Goal: Information Seeking & Learning: Learn about a topic

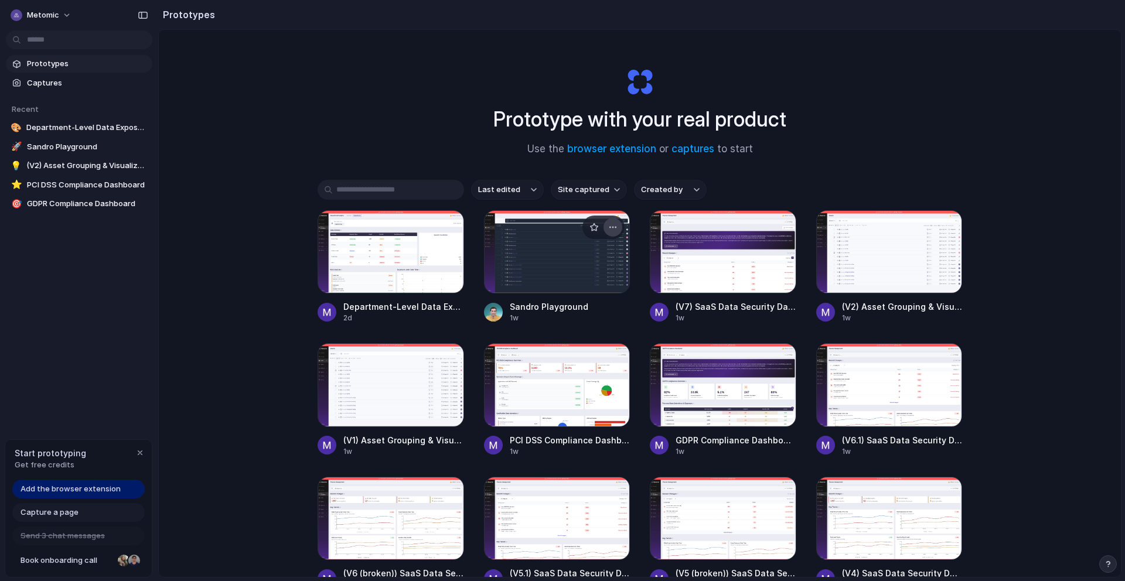
click at [616, 228] on div "button" at bounding box center [612, 227] width 9 height 9
click at [579, 311] on li "Delete" at bounding box center [579, 310] width 83 height 19
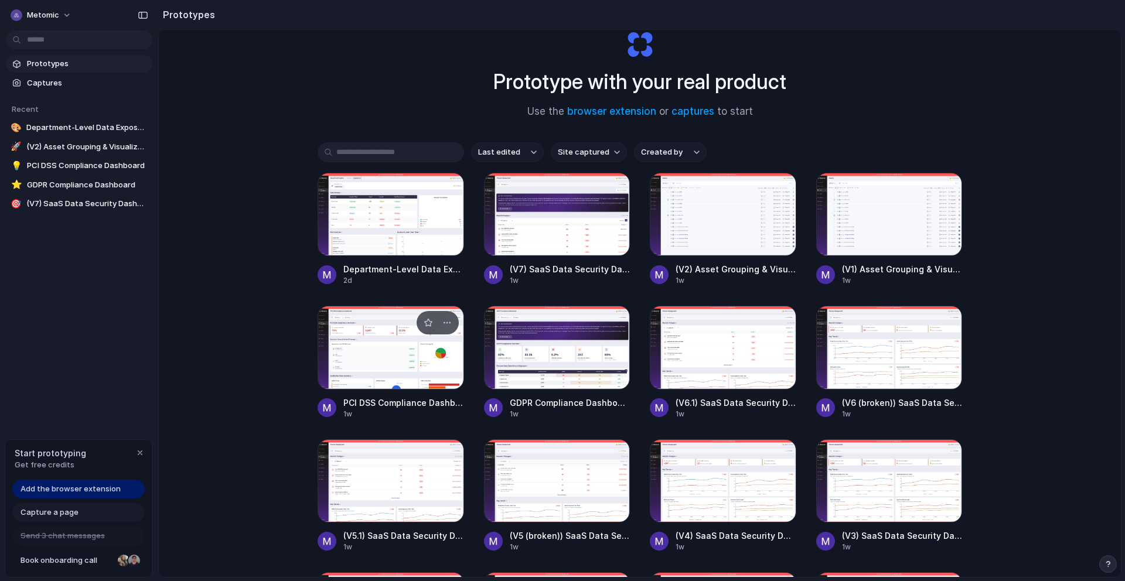
scroll to position [39, 0]
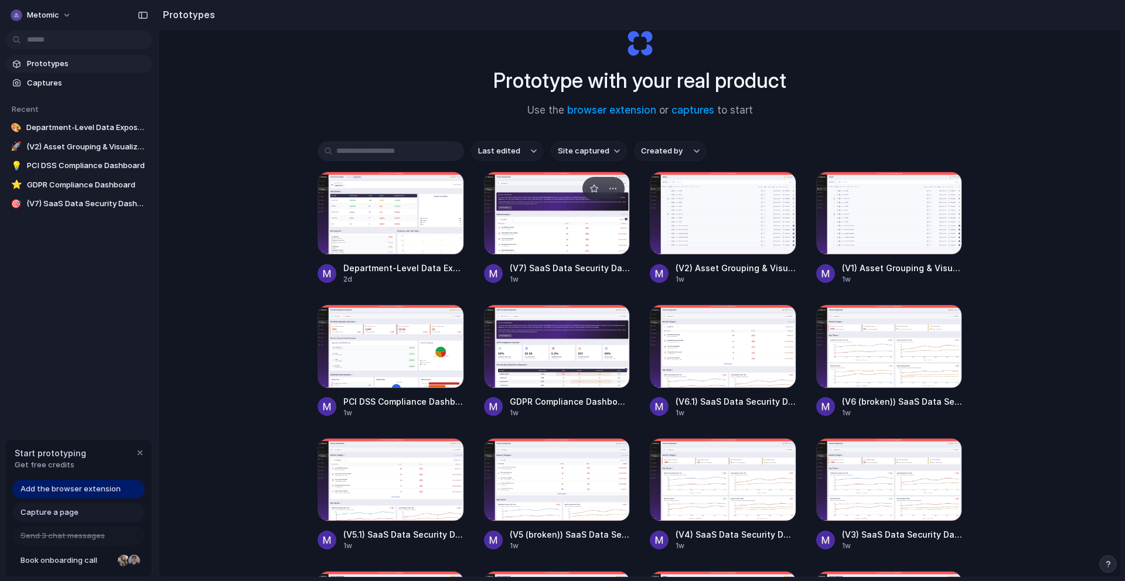
click at [567, 212] on div at bounding box center [557, 213] width 147 height 83
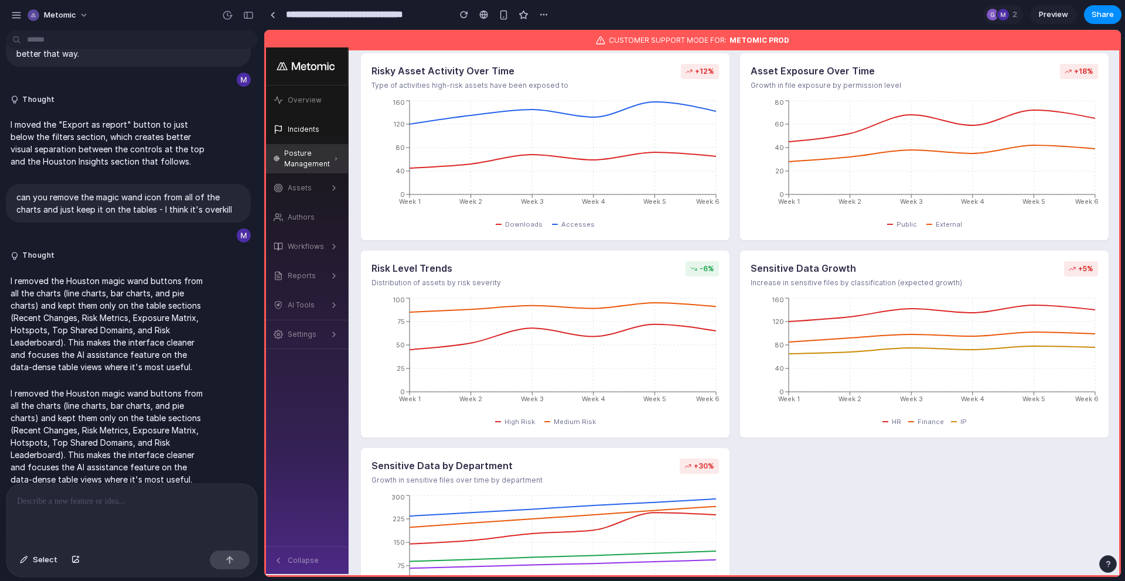
scroll to position [707, 0]
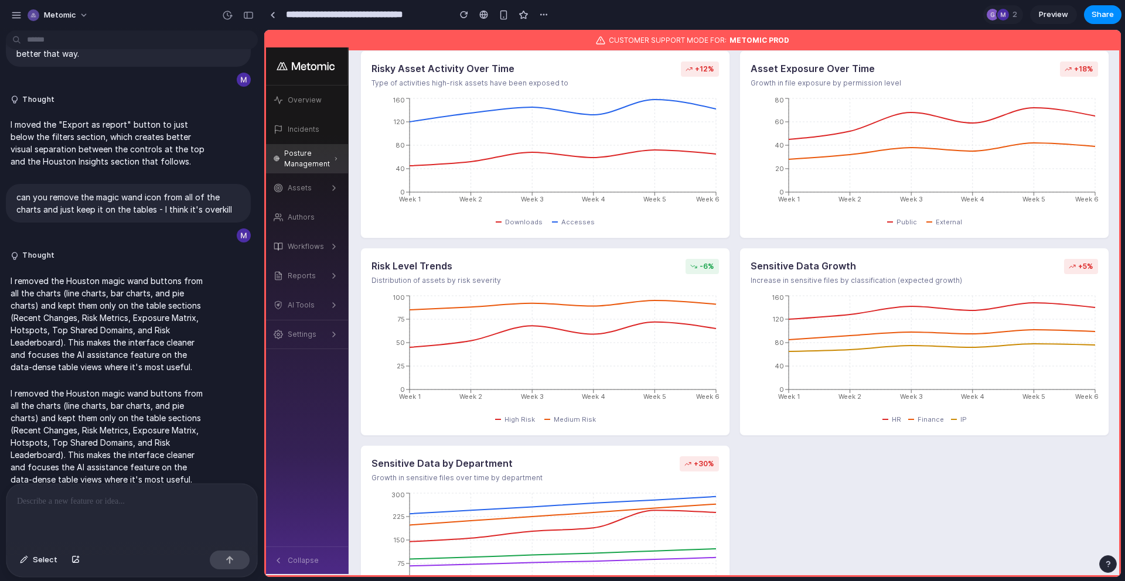
click at [930, 423] on span "Finance" at bounding box center [931, 420] width 26 height 10
click at [901, 417] on span "HR" at bounding box center [896, 420] width 9 height 10
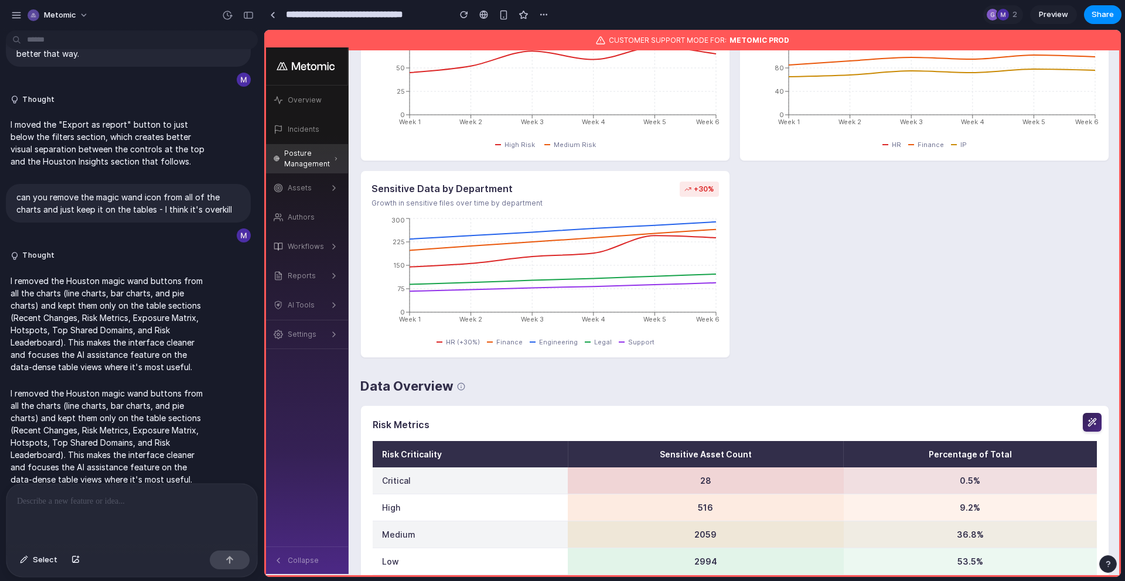
scroll to position [984, 0]
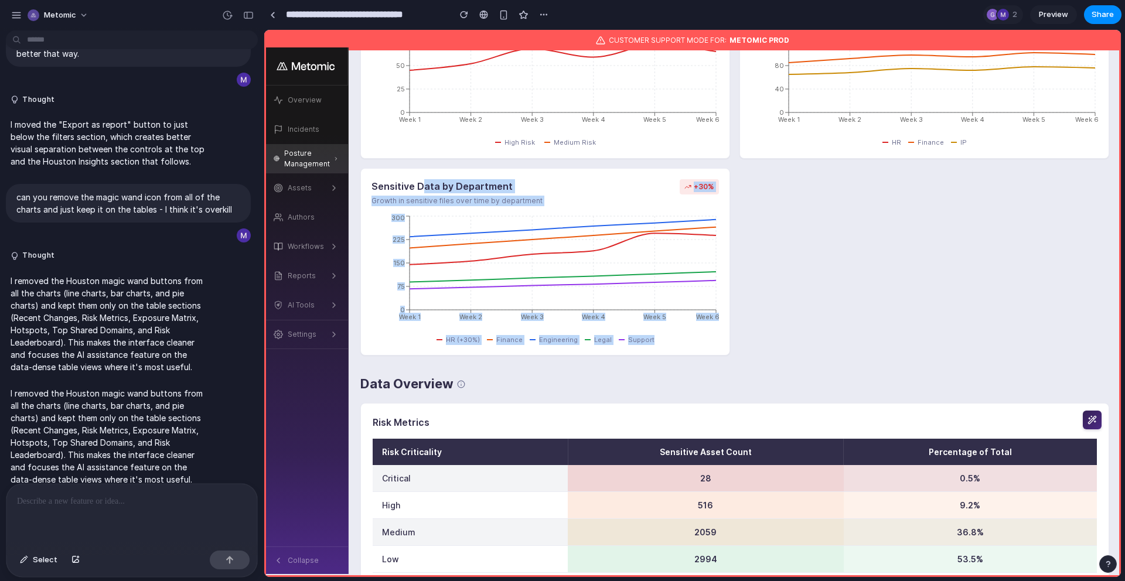
drag, startPoint x: 673, startPoint y: 337, endPoint x: 421, endPoint y: 182, distance: 296.2
click at [421, 182] on div "Sensitive Data by Department Growth in sensitive files over time by department …" at bounding box center [545, 262] width 370 height 188
click at [426, 187] on h3 "Sensitive Data by Department" at bounding box center [457, 186] width 171 height 14
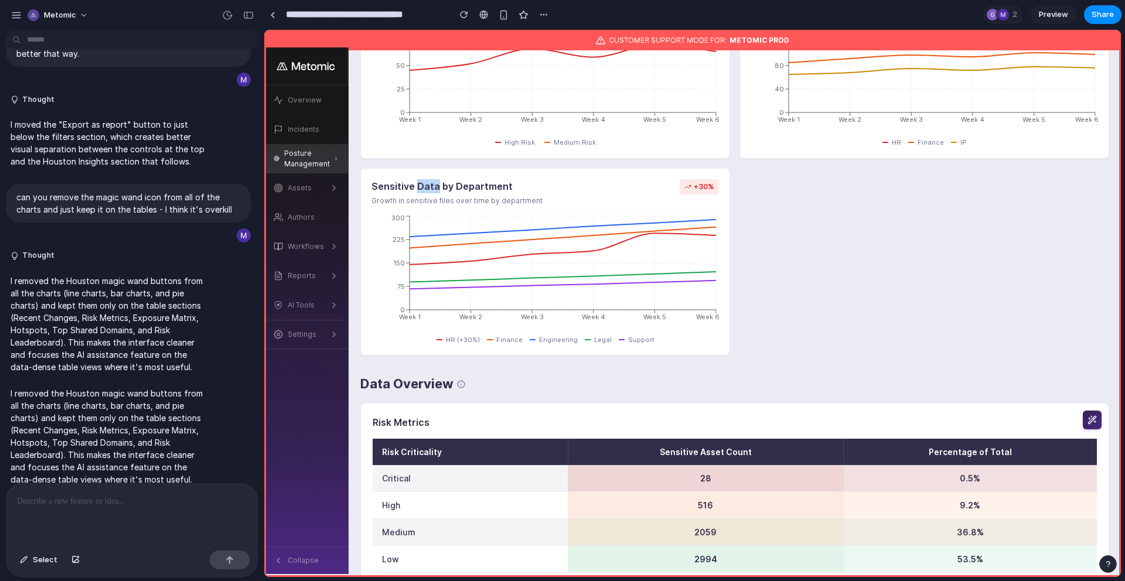
click at [426, 187] on h3 "Sensitive Data by Department" at bounding box center [457, 186] width 171 height 14
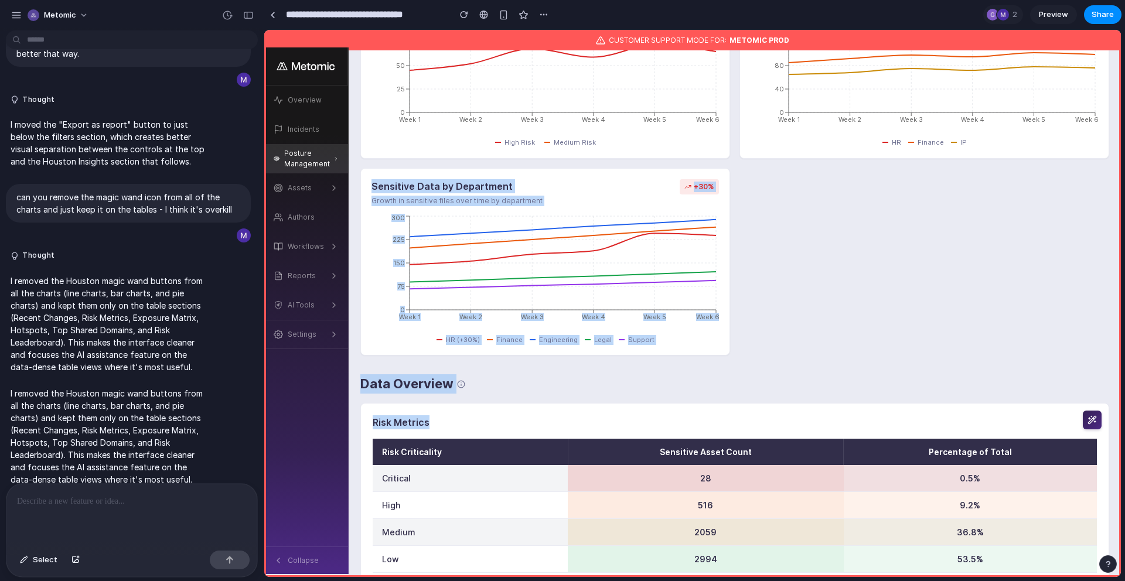
drag, startPoint x: 426, startPoint y: 187, endPoint x: 560, endPoint y: 360, distance: 218.8
click at [557, 345] on span "Engineering" at bounding box center [558, 340] width 39 height 10
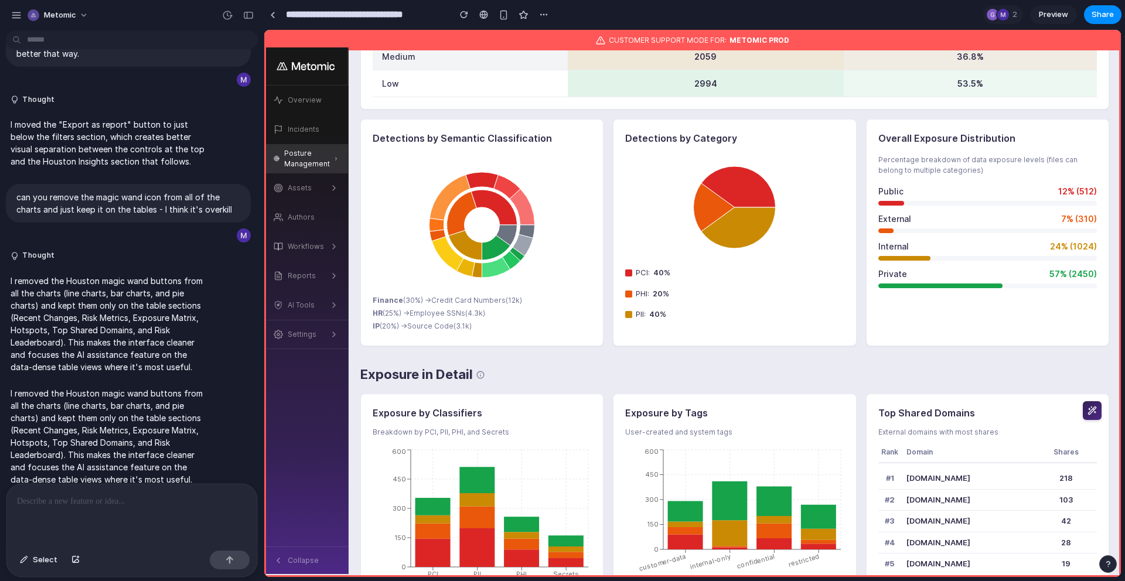
scroll to position [1458, 0]
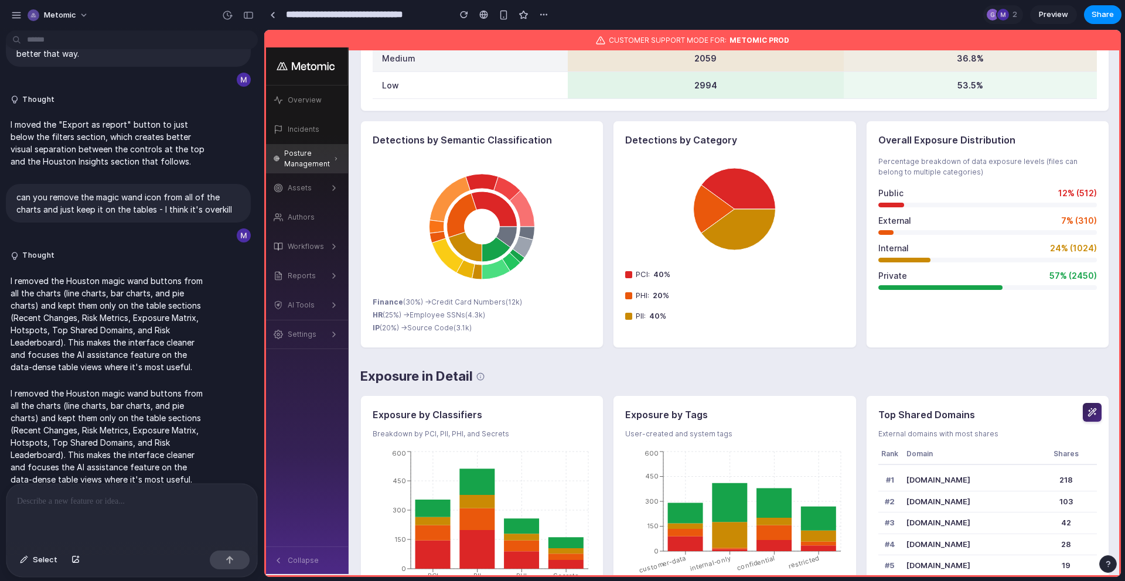
click at [472, 136] on h3 "Detections by Semantic Classification" at bounding box center [482, 140] width 219 height 14
drag, startPoint x: 472, startPoint y: 136, endPoint x: 531, endPoint y: 142, distance: 59.5
click at [527, 141] on h3 "Detections by Semantic Classification" at bounding box center [482, 140] width 219 height 14
click at [681, 140] on h3 "Detections by Category" at bounding box center [734, 140] width 219 height 14
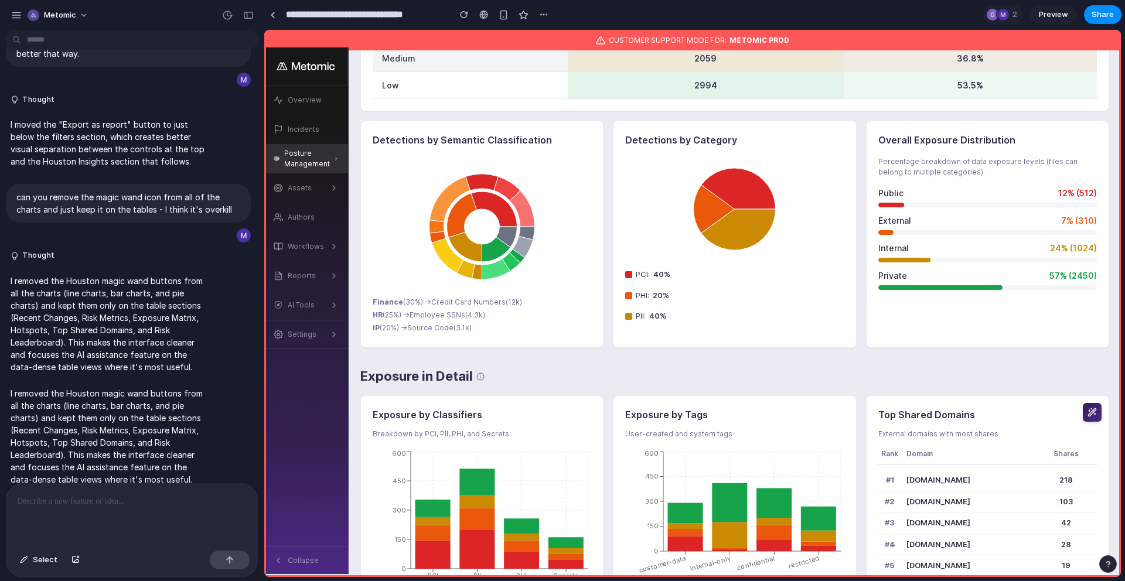
click at [636, 281] on span "PCI :" at bounding box center [643, 275] width 14 height 12
drag, startPoint x: 636, startPoint y: 281, endPoint x: 670, endPoint y: 324, distance: 55.1
click at [670, 326] on div "Detections by Category PCI : 40 % PHI : 20 % PII : 40 %" at bounding box center [734, 234] width 243 height 227
click at [666, 322] on span "40 %" at bounding box center [657, 317] width 17 height 12
drag, startPoint x: 666, startPoint y: 321, endPoint x: 663, endPoint y: 311, distance: 10.2
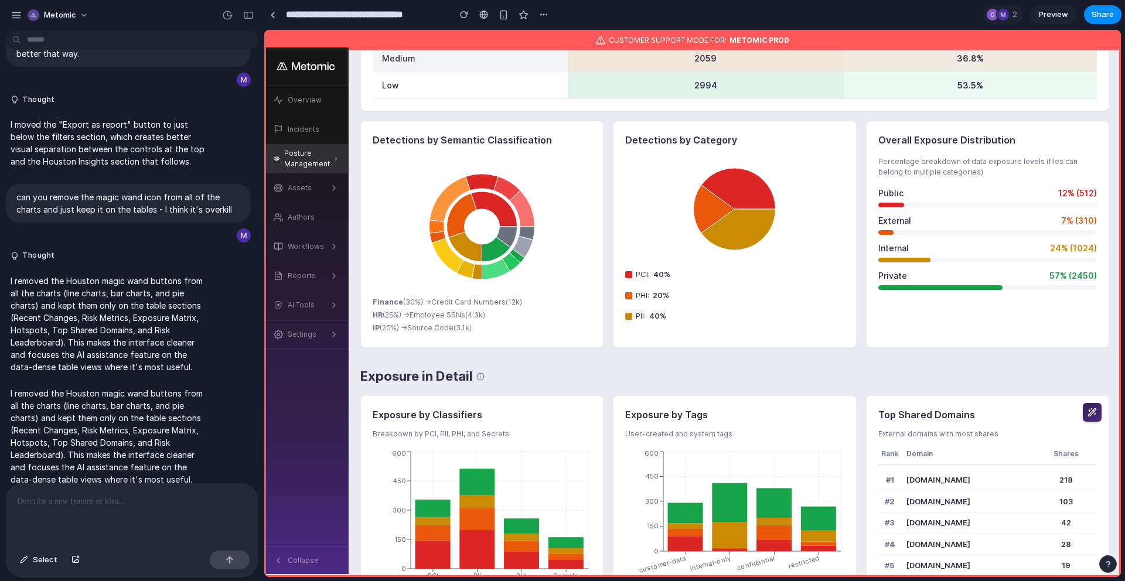
click at [665, 317] on span "40 %" at bounding box center [657, 317] width 17 height 12
click at [645, 274] on span "PCI :" at bounding box center [643, 275] width 14 height 12
click at [664, 275] on span "40 %" at bounding box center [661, 275] width 17 height 12
click at [660, 288] on div "PCI : 40 % PHI : 20 % PII : 40 %" at bounding box center [734, 295] width 219 height 53
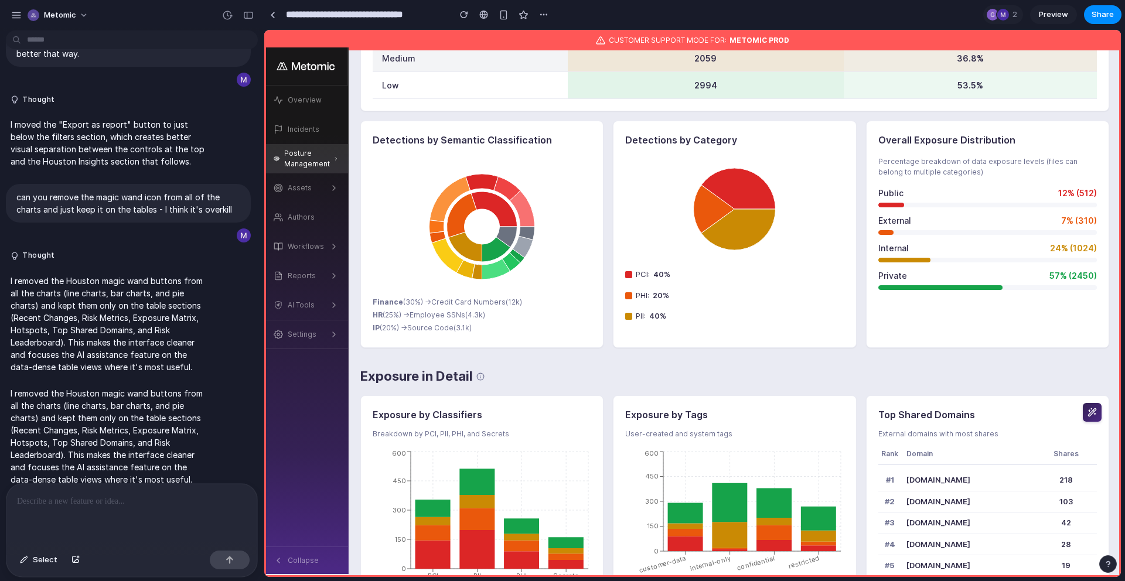
click at [915, 142] on h3 "Overall Exposure Distribution" at bounding box center [987, 140] width 219 height 14
click at [880, 196] on span "Public" at bounding box center [890, 193] width 25 height 12
drag, startPoint x: 881, startPoint y: 196, endPoint x: 914, endPoint y: 286, distance: 96.0
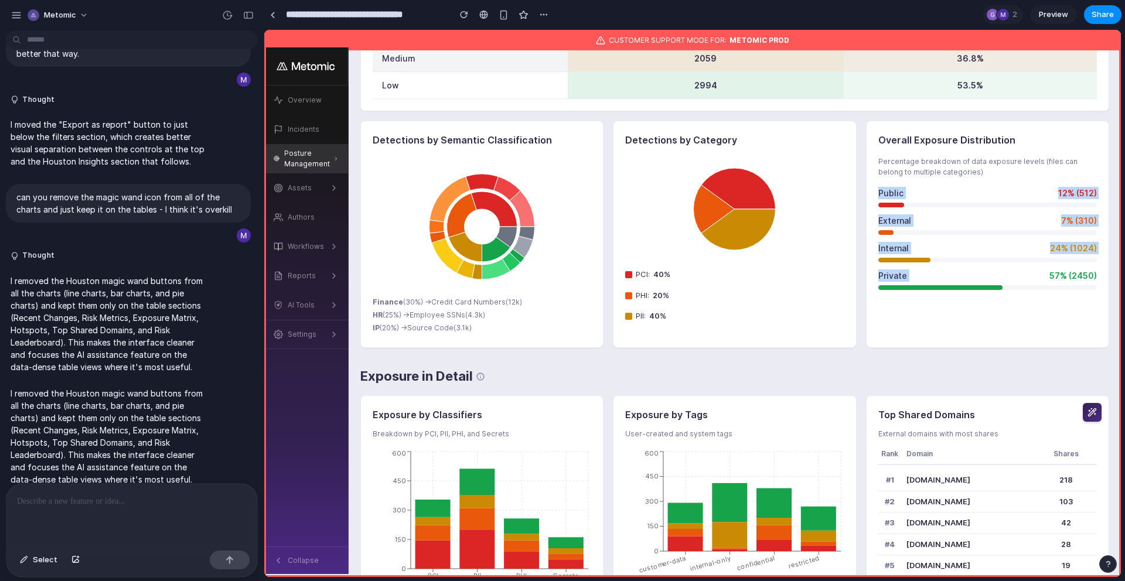
click at [914, 286] on div "Public 12 % ( 512 ) External 7 % ( 310 ) Internal 24 % ( 1024 ) Private 57 % ( …" at bounding box center [987, 238] width 219 height 103
click at [914, 286] on div "Private 57 % ( 2450 )" at bounding box center [987, 280] width 219 height 21
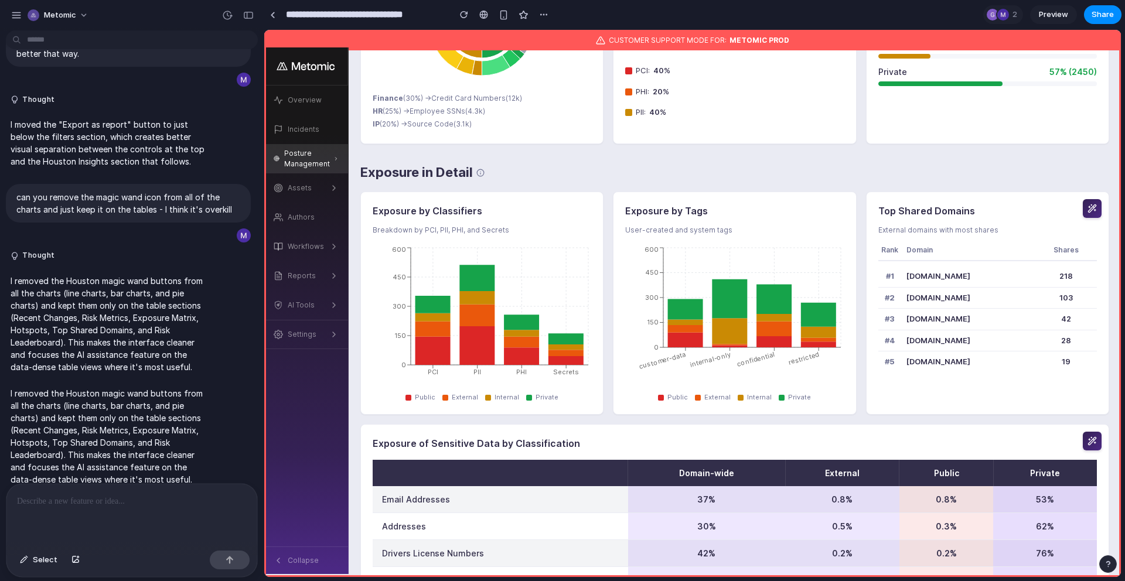
scroll to position [1661, 0]
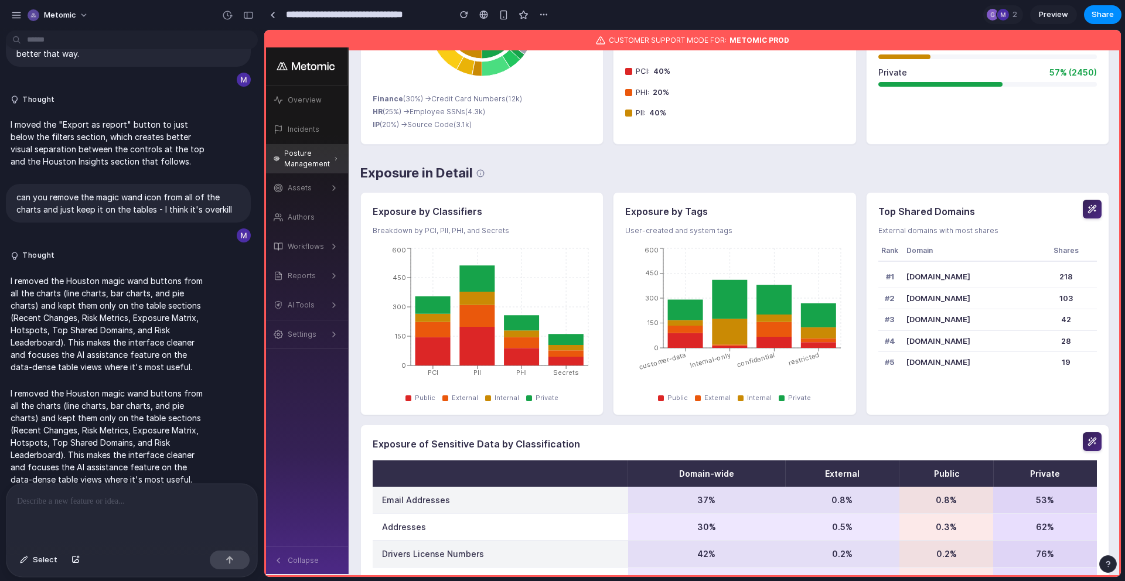
click at [396, 214] on h3 "Exposure by Classifiers" at bounding box center [482, 212] width 219 height 14
click at [680, 213] on h3 "Exposure by Tags" at bounding box center [734, 212] width 219 height 14
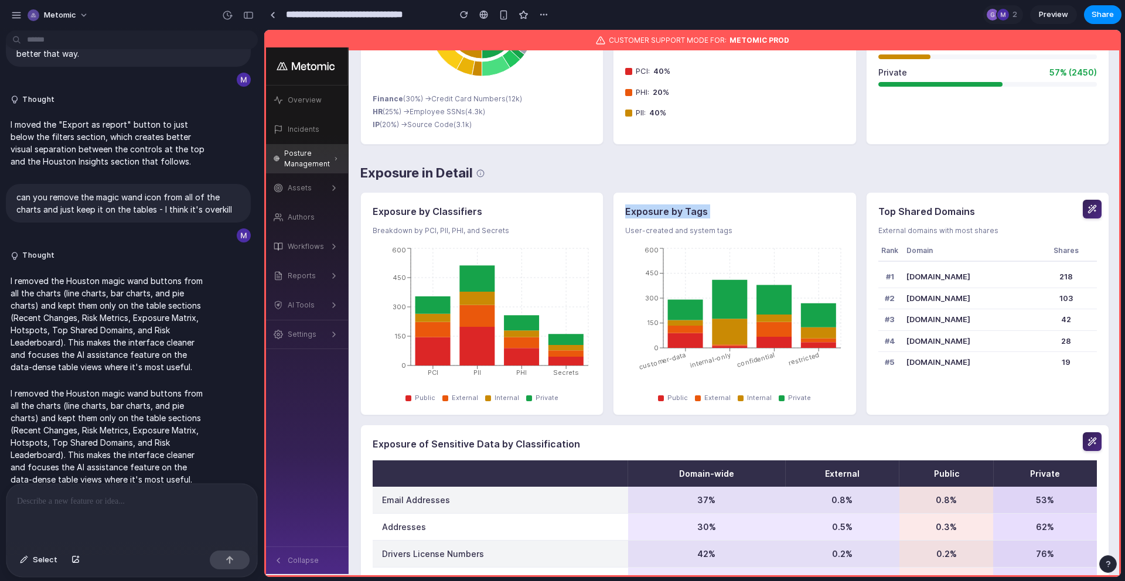
click at [680, 213] on h3 "Exposure by Tags" at bounding box center [734, 212] width 219 height 14
click at [732, 197] on div "Exposure by Tags User-created and system tags customer-data internal-only confi…" at bounding box center [734, 303] width 243 height 223
click at [682, 210] on h3 "Exposure by Tags" at bounding box center [734, 212] width 219 height 14
click at [687, 211] on h3 "Exposure by Tags" at bounding box center [734, 212] width 219 height 14
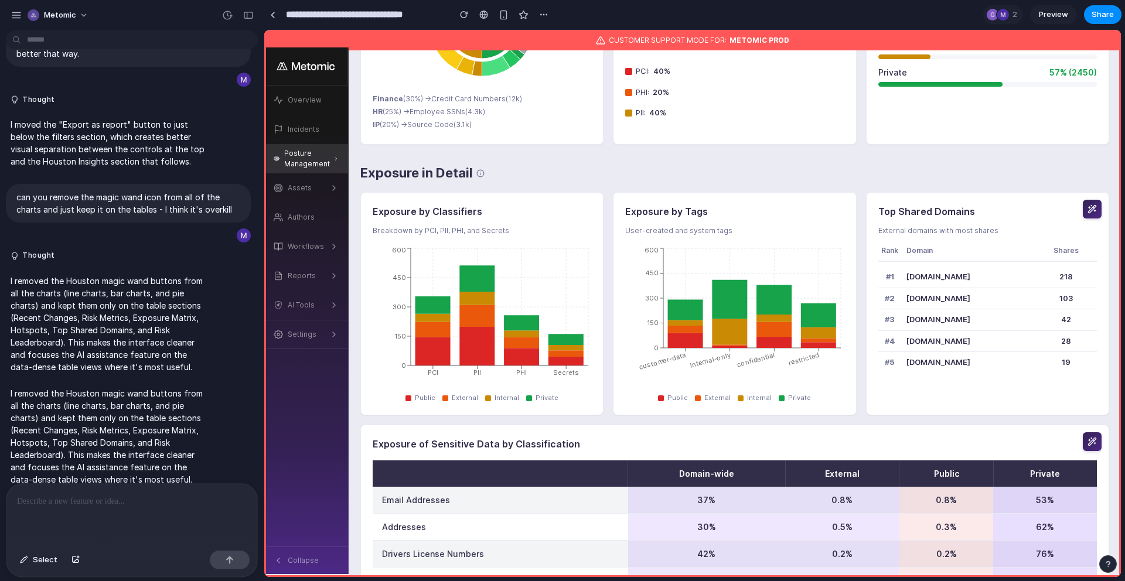
click at [910, 216] on h3 "Top Shared Domains" at bounding box center [987, 212] width 219 height 14
click at [909, 207] on h3 "Top Shared Domains" at bounding box center [987, 212] width 219 height 14
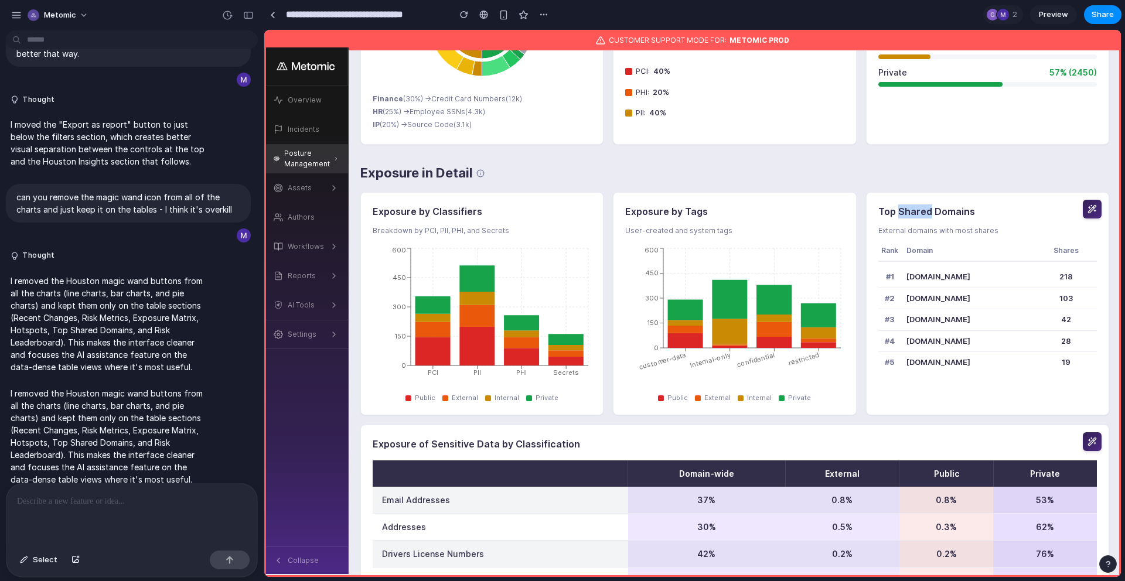
click at [909, 207] on h3 "Top Shared Domains" at bounding box center [987, 212] width 219 height 14
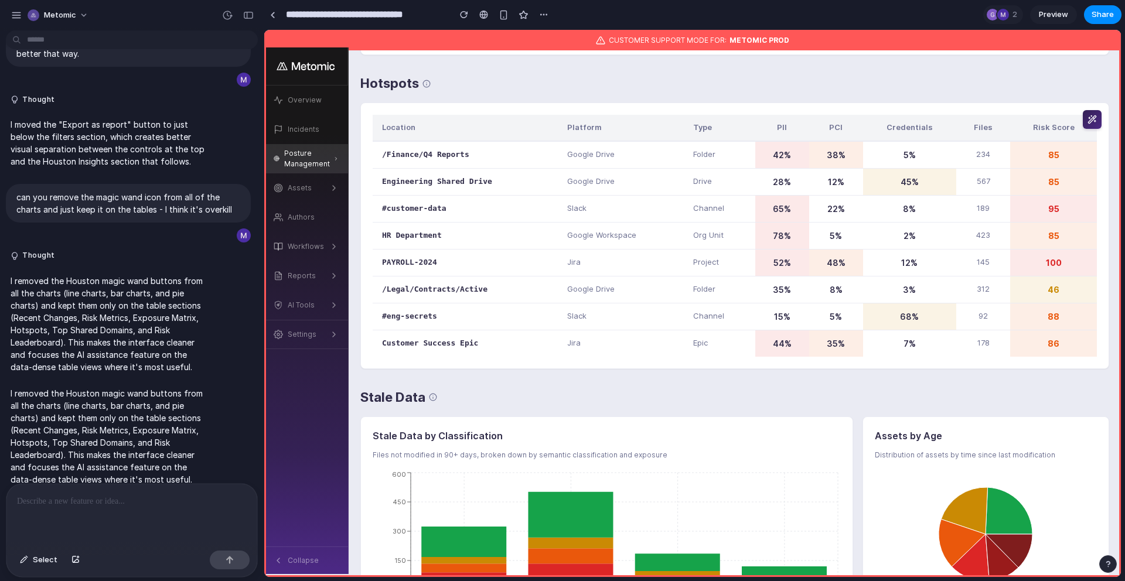
scroll to position [2293, 0]
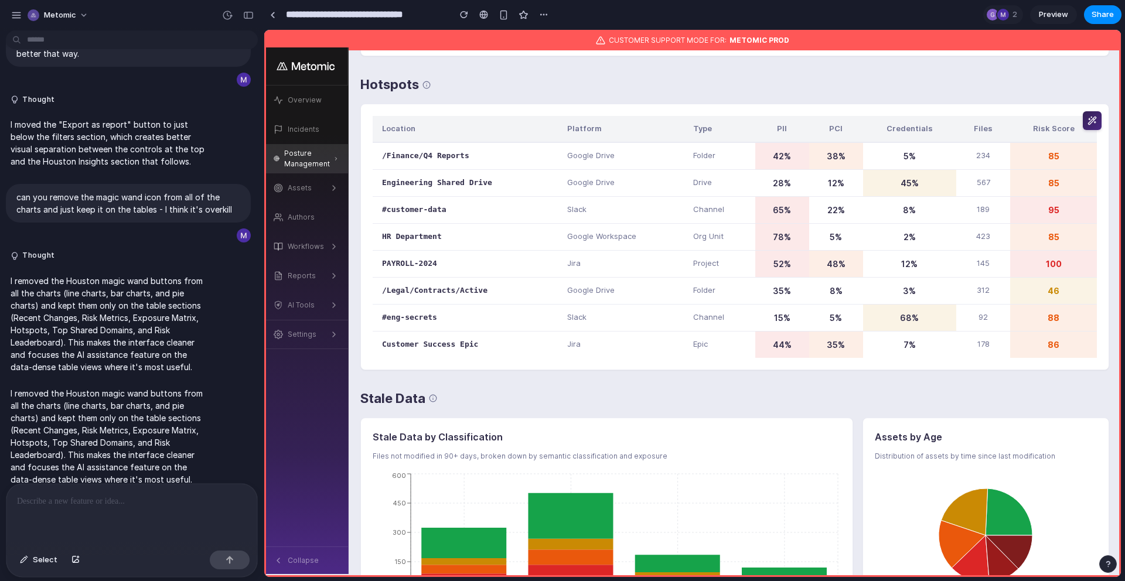
drag, startPoint x: 363, startPoint y: 77, endPoint x: 732, endPoint y: 360, distance: 464.7
click at [732, 360] on div "Hotspots Location Platform Type PII PCI Credentials Files Risk Score /Finance/Q…" at bounding box center [734, 222] width 749 height 295
click at [732, 360] on div "Location Platform Type PII PCI Credentials Files Risk Score /Finance/Q4 Reports…" at bounding box center [734, 237] width 749 height 267
click at [785, 158] on td "42%" at bounding box center [782, 156] width 54 height 28
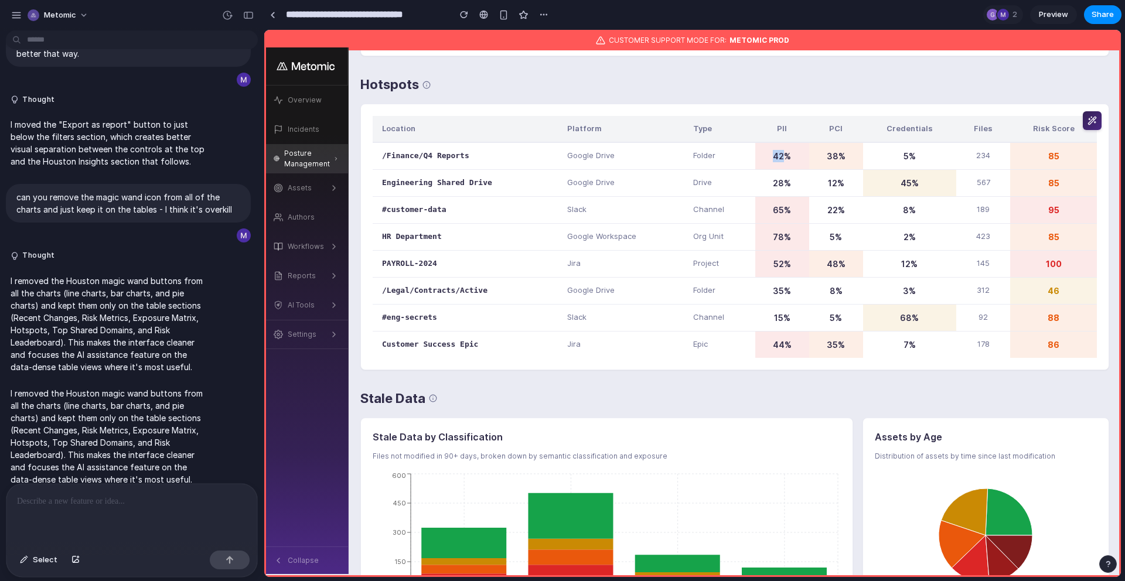
click at [785, 158] on td "42%" at bounding box center [782, 156] width 54 height 28
click at [798, 175] on td "28%" at bounding box center [782, 182] width 54 height 27
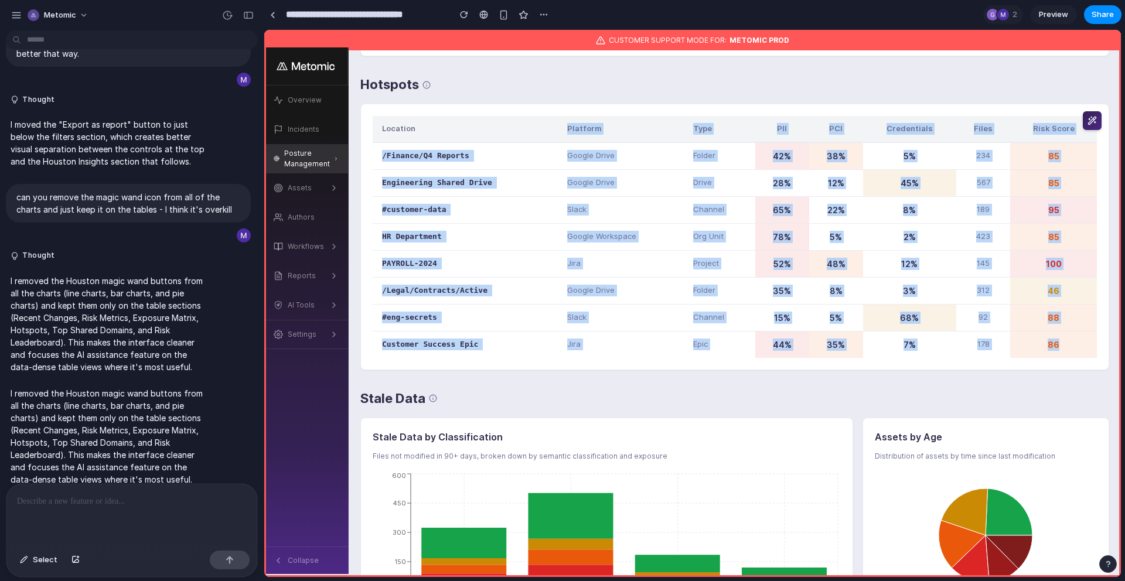
drag, startPoint x: 1066, startPoint y: 348, endPoint x: 408, endPoint y: 141, distance: 689.3
click at [408, 141] on table "Location Platform Type PII PCI Credentials Files Risk Score /Finance/Q4 Reports…" at bounding box center [735, 237] width 724 height 242
click at [427, 151] on td "/Finance/Q4 Reports" at bounding box center [465, 156] width 185 height 28
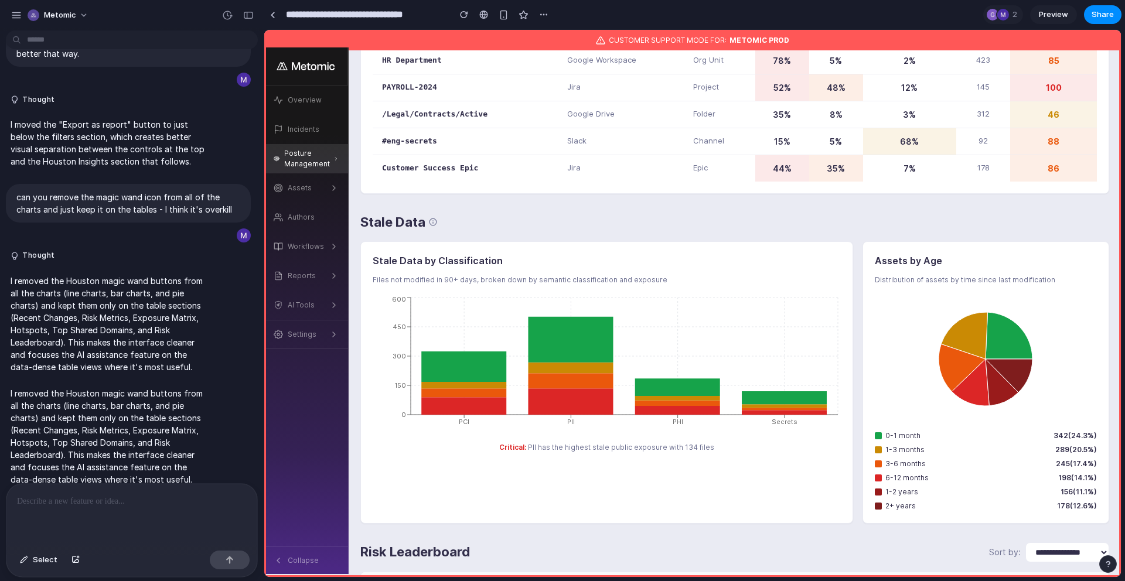
scroll to position [2473, 0]
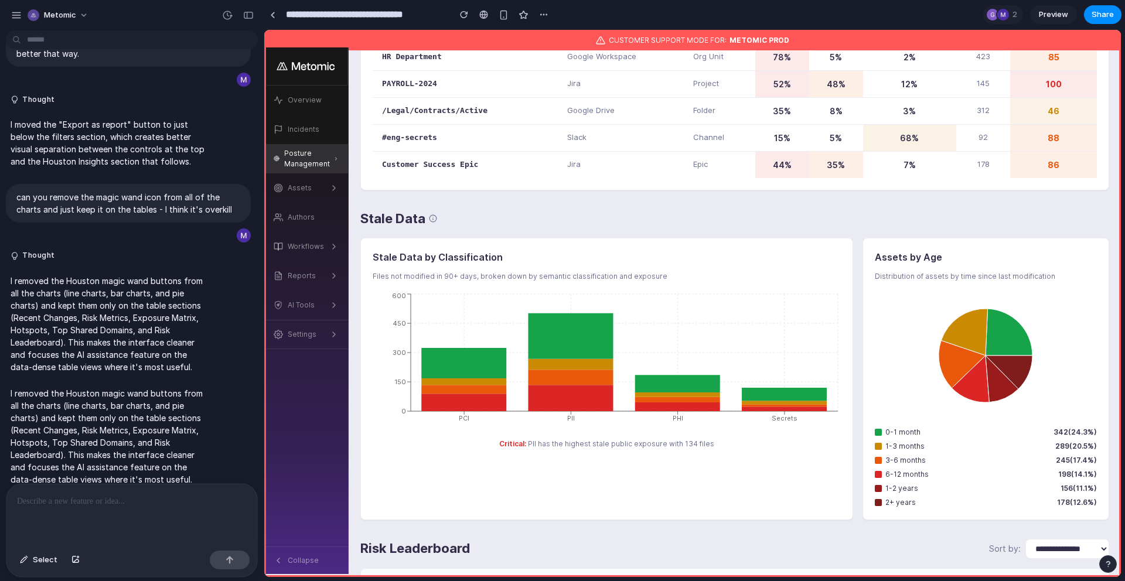
click at [390, 277] on p "Files not modified in 90+ days, broken down by semantic classification and expo…" at bounding box center [607, 276] width 468 height 11
drag, startPoint x: 390, startPoint y: 277, endPoint x: 460, endPoint y: 277, distance: 70.3
click at [460, 277] on p "Files not modified in 90+ days, broken down by semantic classification and expo…" at bounding box center [607, 276] width 468 height 11
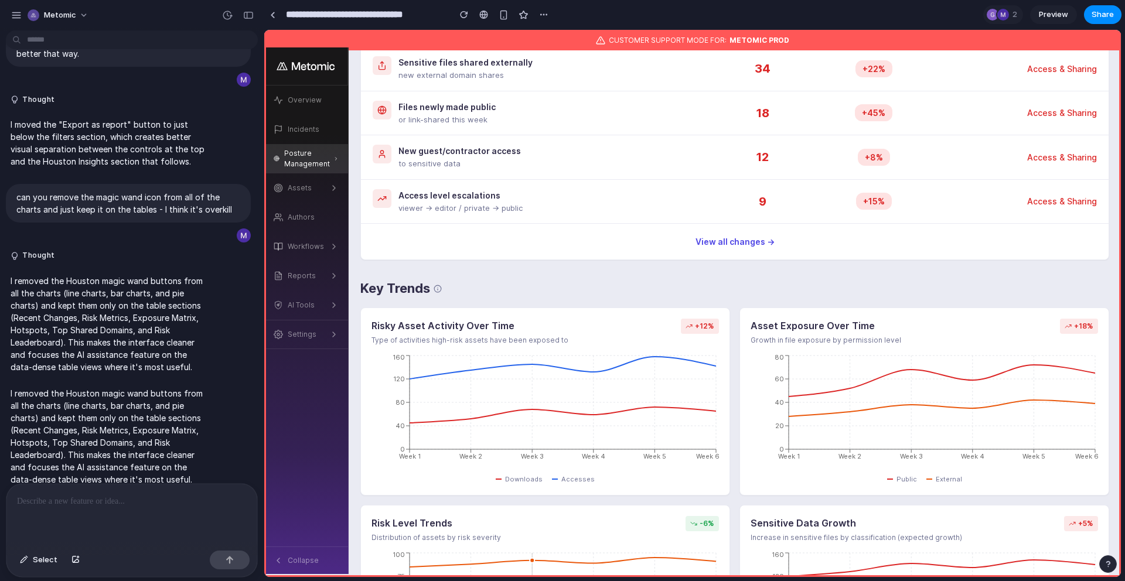
scroll to position [0, 0]
